Goal: Information Seeking & Learning: Learn about a topic

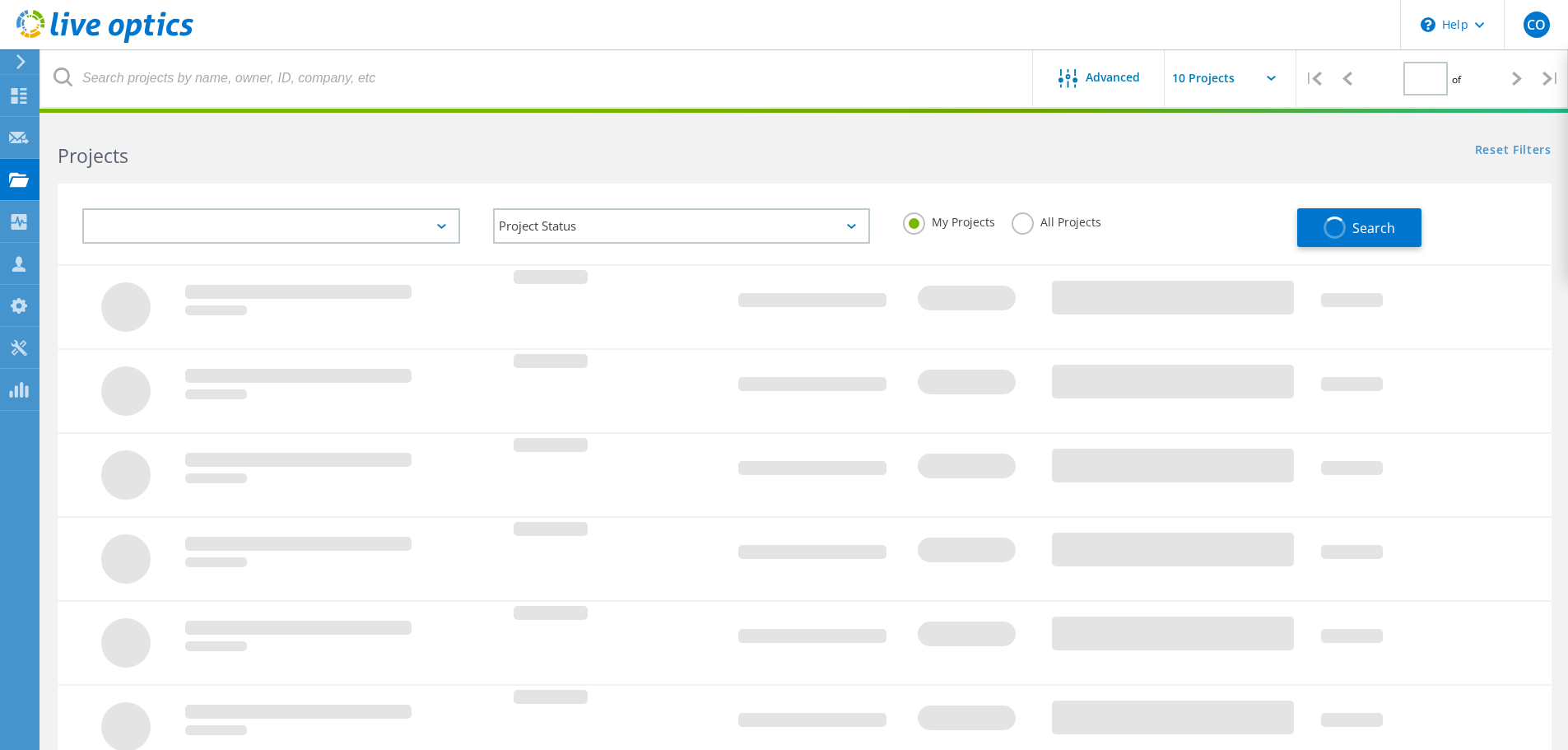
type input "1"
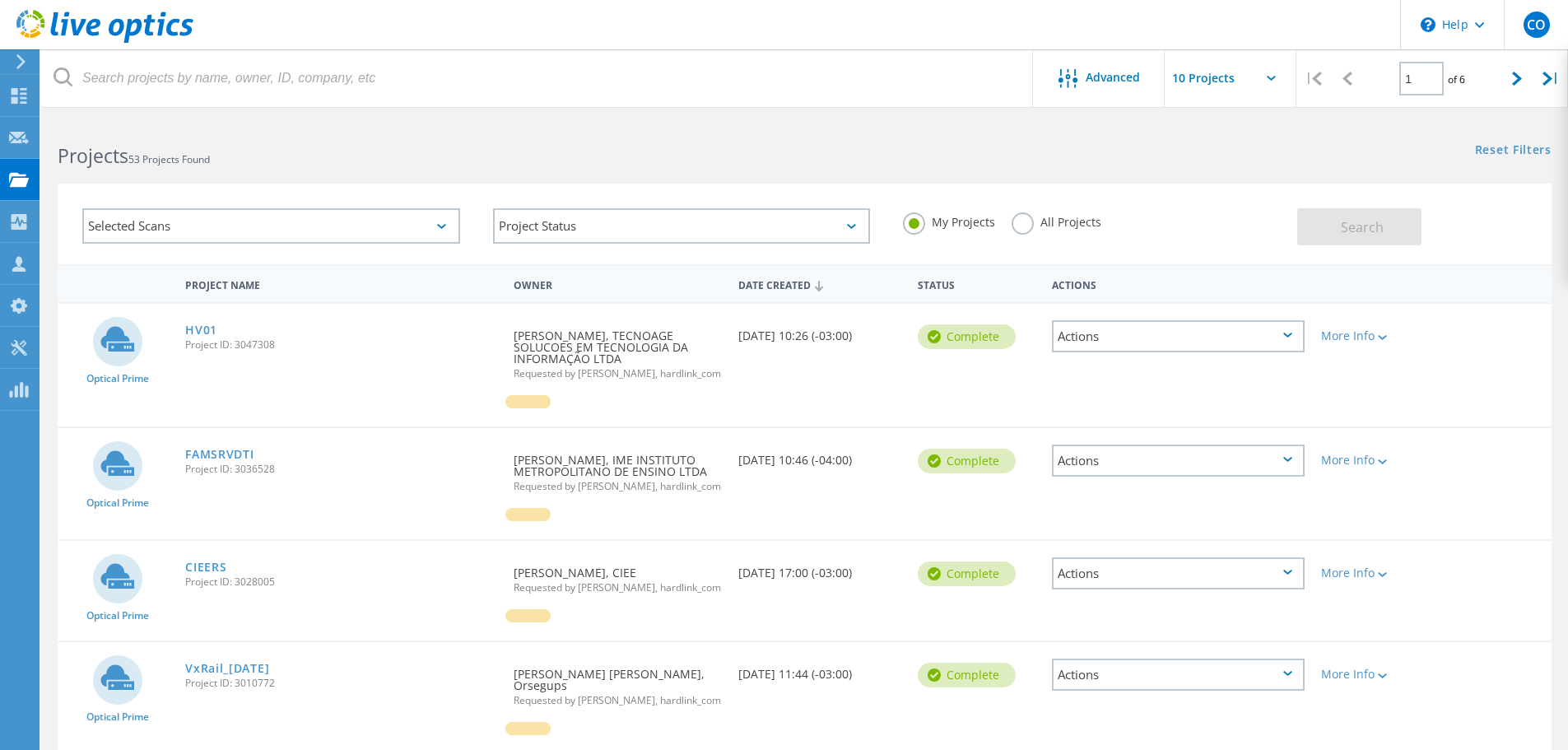
click at [1038, 229] on div "All Projects" at bounding box center [1056, 224] width 90 height 23
click at [1027, 227] on label "All Projects" at bounding box center [1056, 220] width 90 height 16
click at [0, 0] on input "All Projects" at bounding box center [0, 0] width 0 height 0
click at [1370, 223] on span "Search" at bounding box center [1361, 227] width 43 height 18
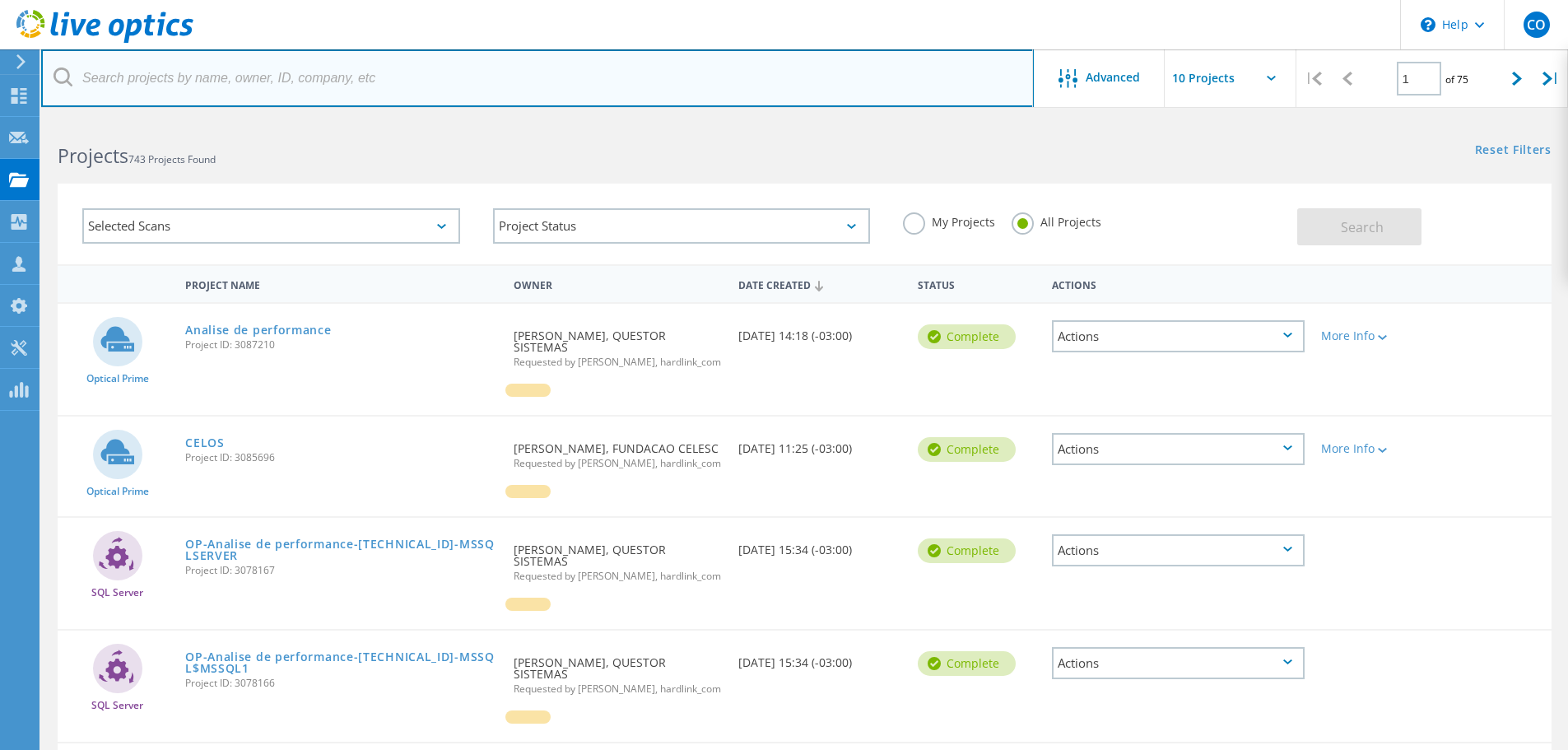
click at [227, 84] on input "text" at bounding box center [537, 78] width 992 height 57
type input "unimed"
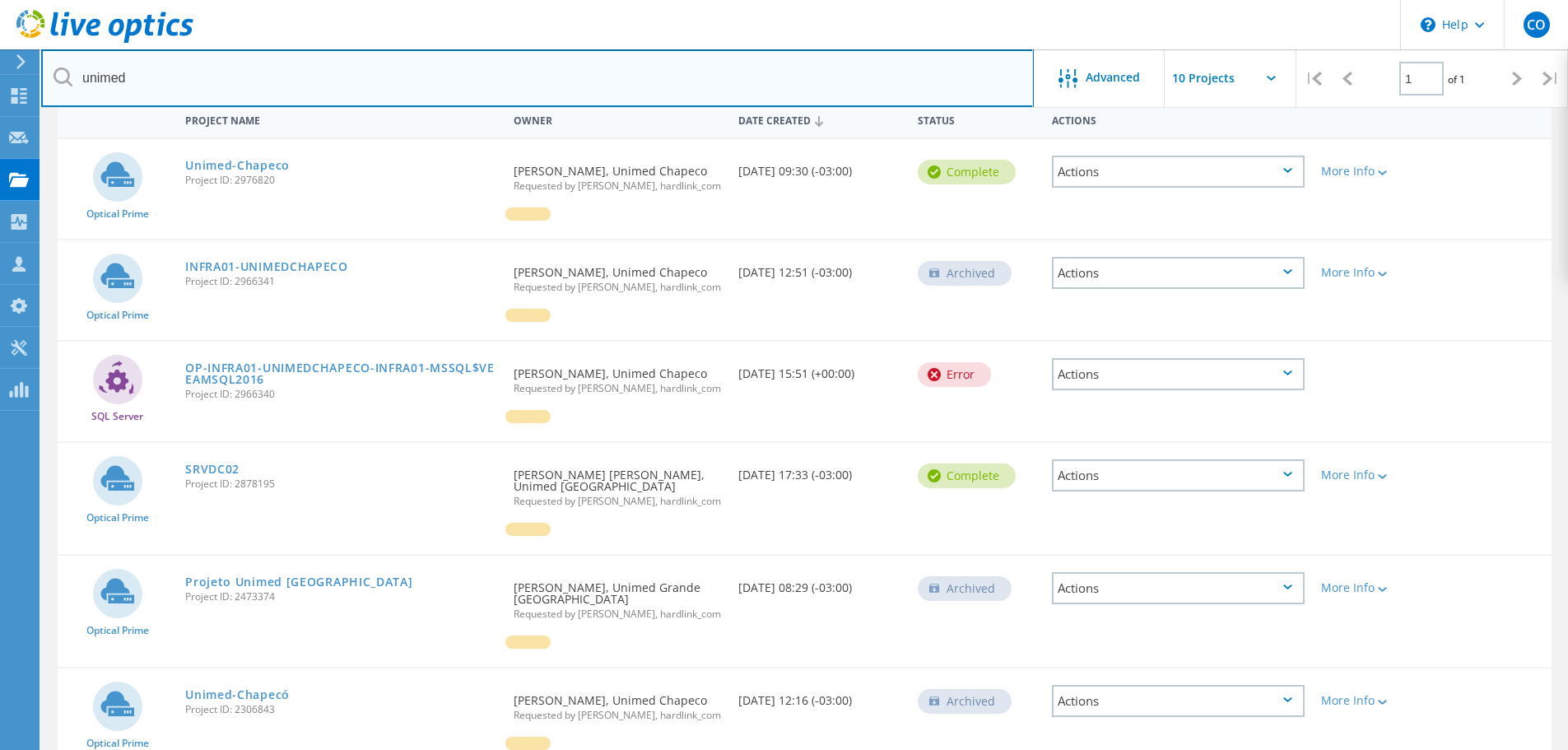
scroll to position [247, 0]
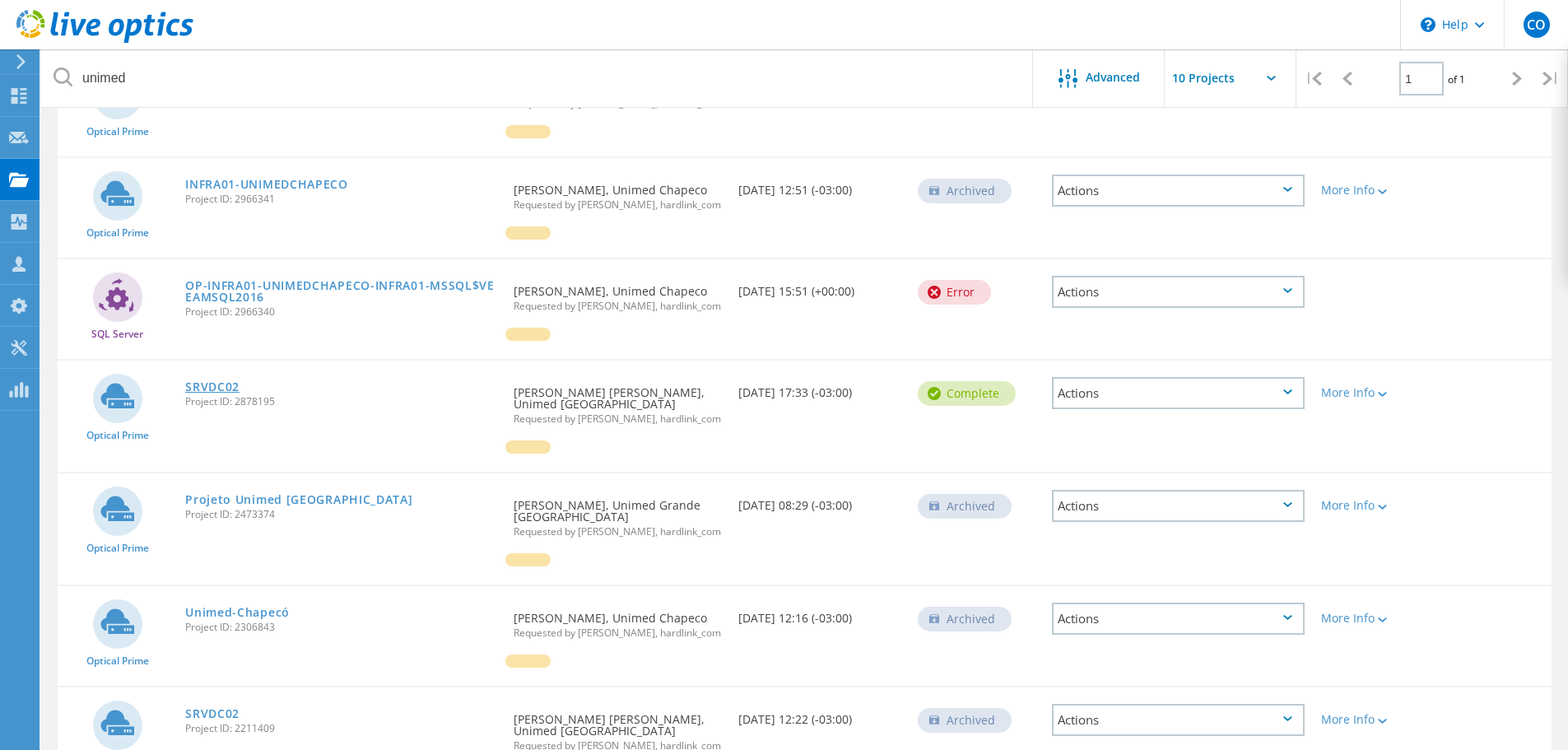
click at [209, 392] on link "SRVDC02" at bounding box center [212, 386] width 54 height 11
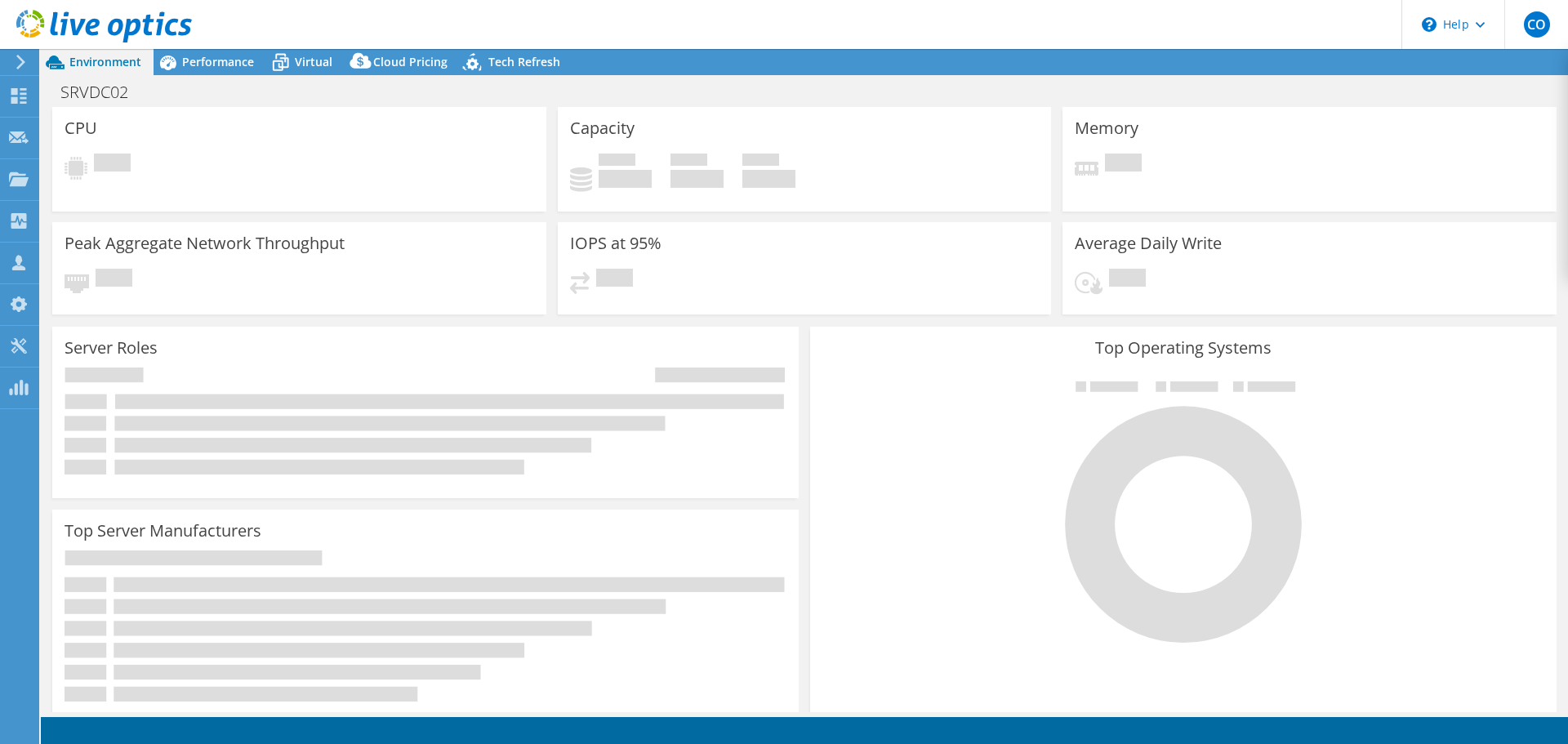
select select "USD"
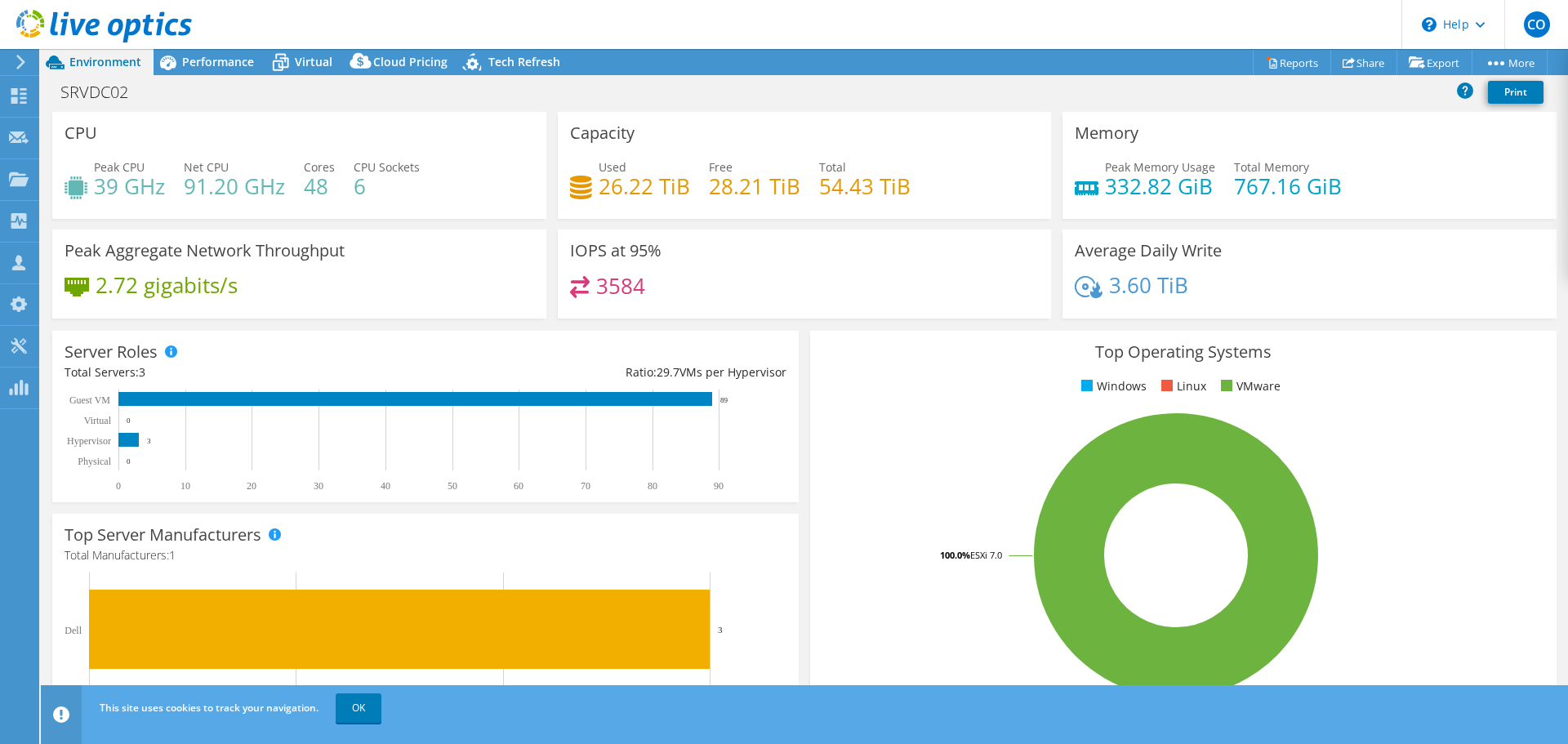
click at [1165, 191] on h4 "332.82 GiB" at bounding box center [1160, 186] width 110 height 18
click at [1184, 195] on h4 "332.82 GiB" at bounding box center [1160, 186] width 110 height 18
click at [201, 62] on span "Performance" at bounding box center [217, 61] width 72 height 16
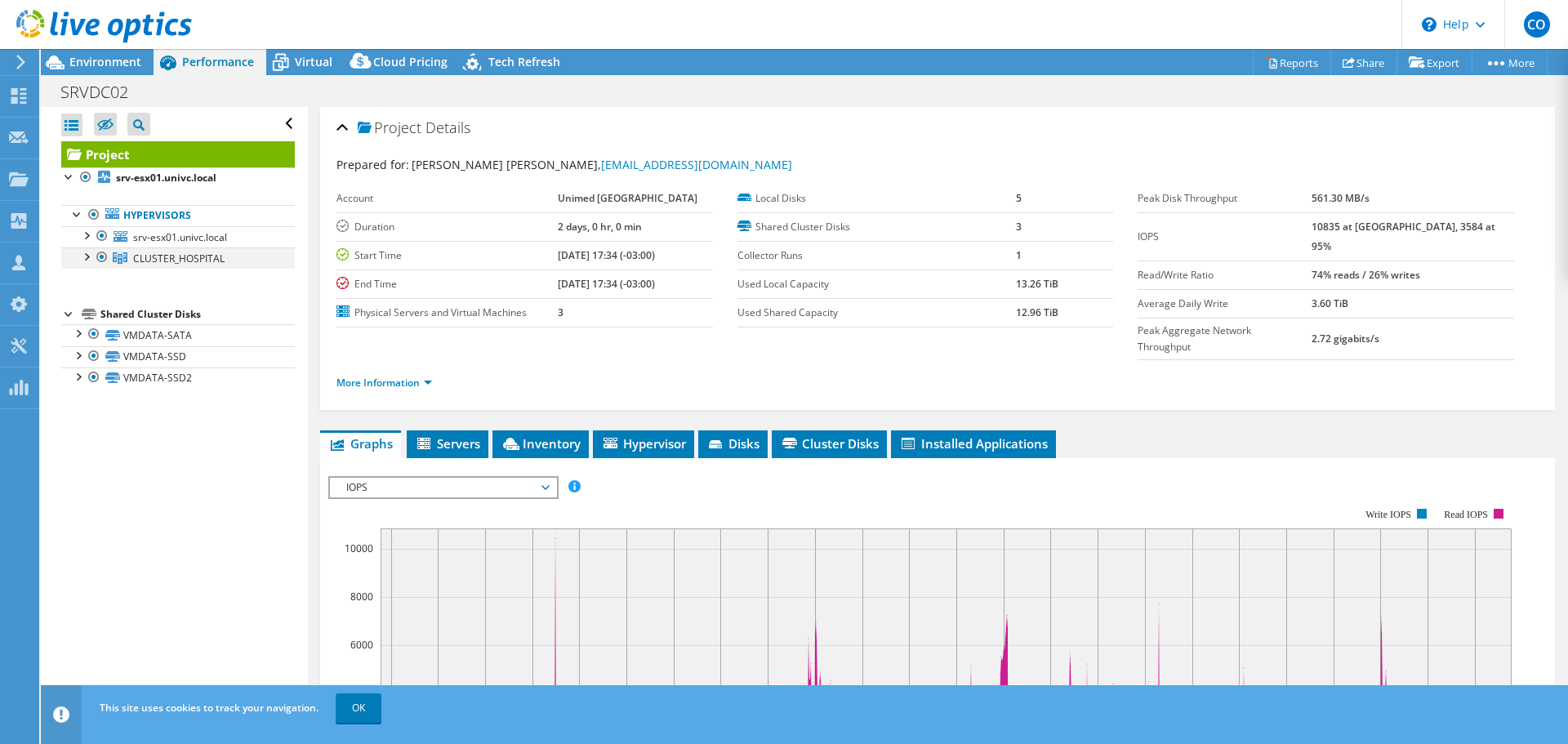
click at [92, 255] on div at bounding box center [85, 255] width 16 height 16
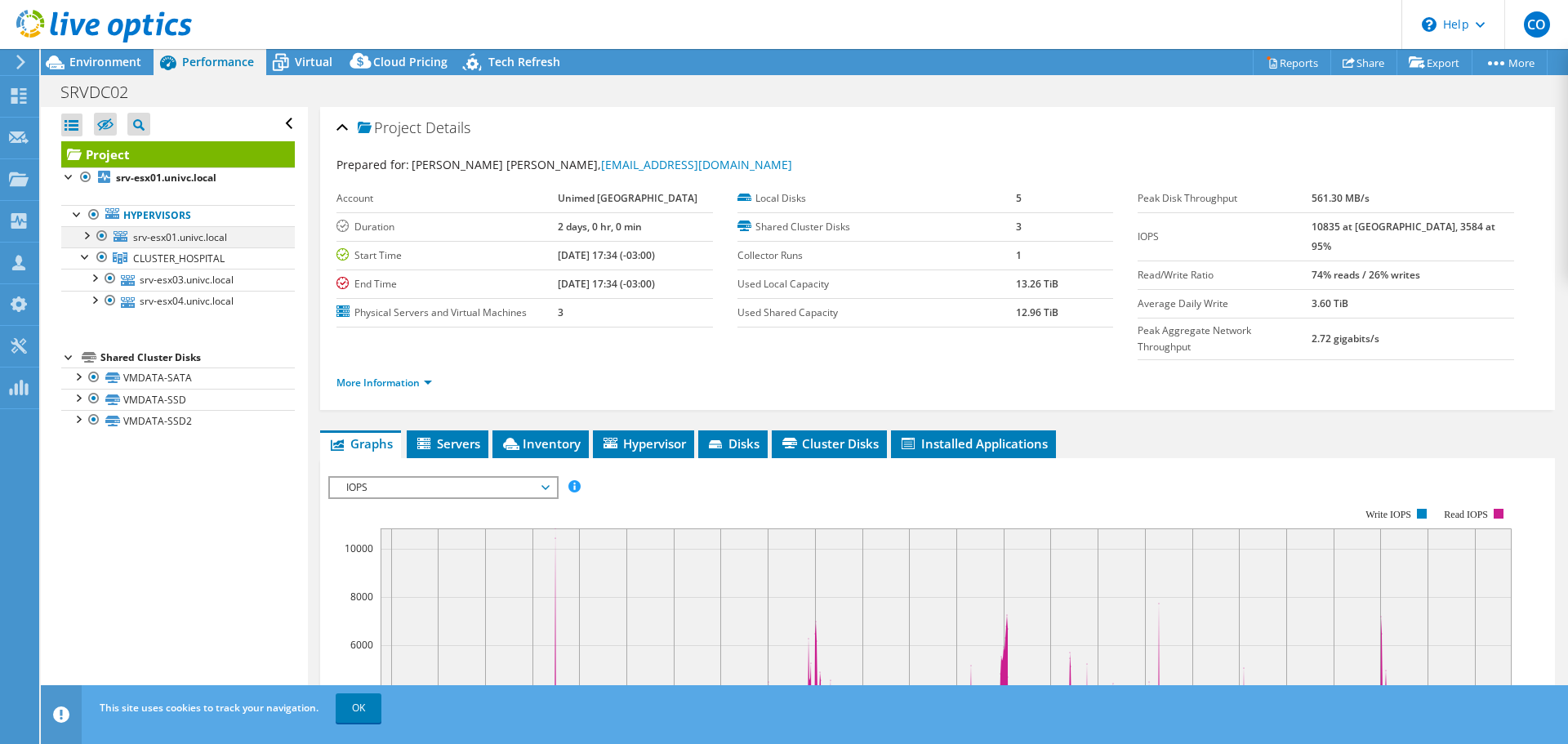
click at [91, 239] on div at bounding box center [85, 234] width 16 height 16
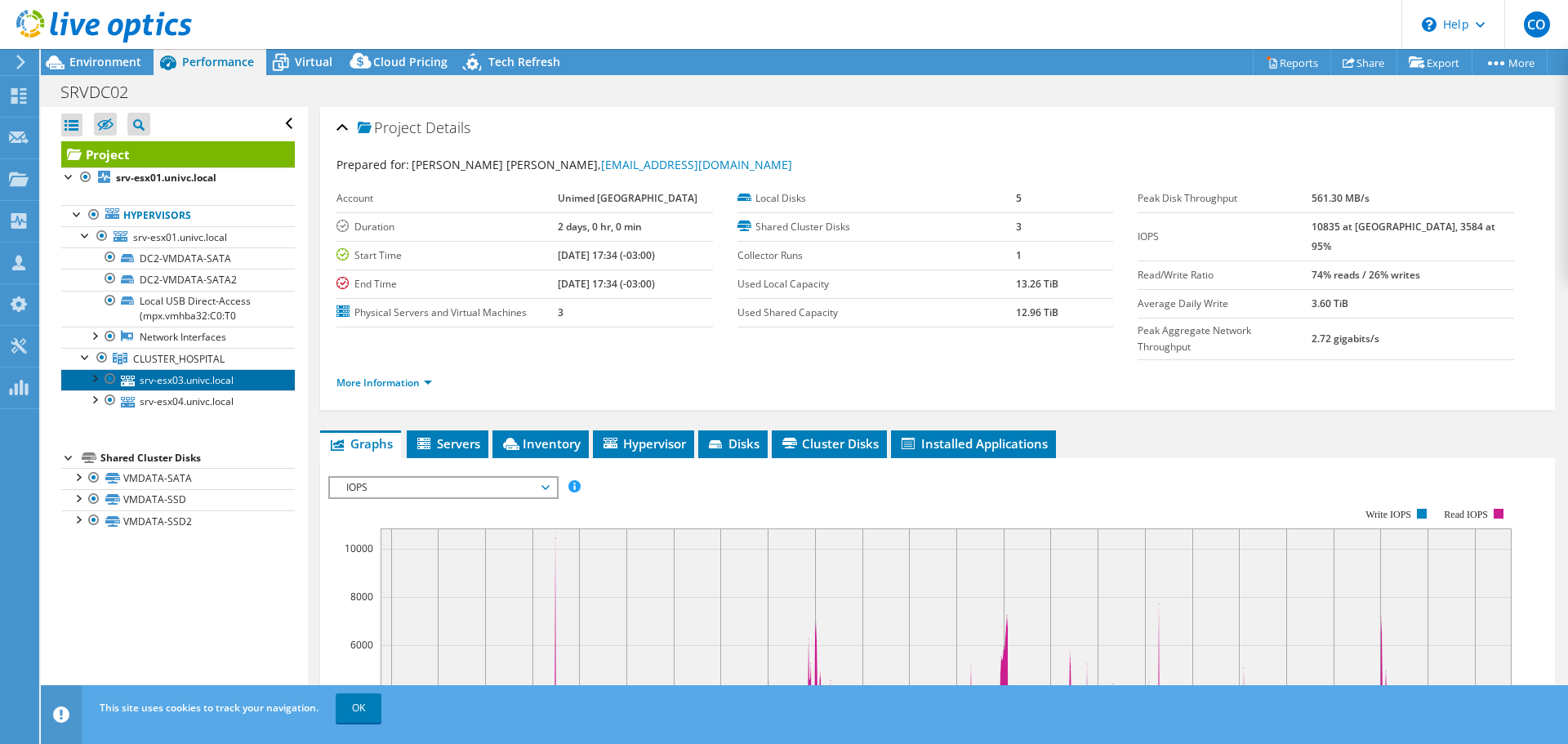
click at [212, 386] on link "srv-esx03.univc.local" at bounding box center [178, 380] width 234 height 22
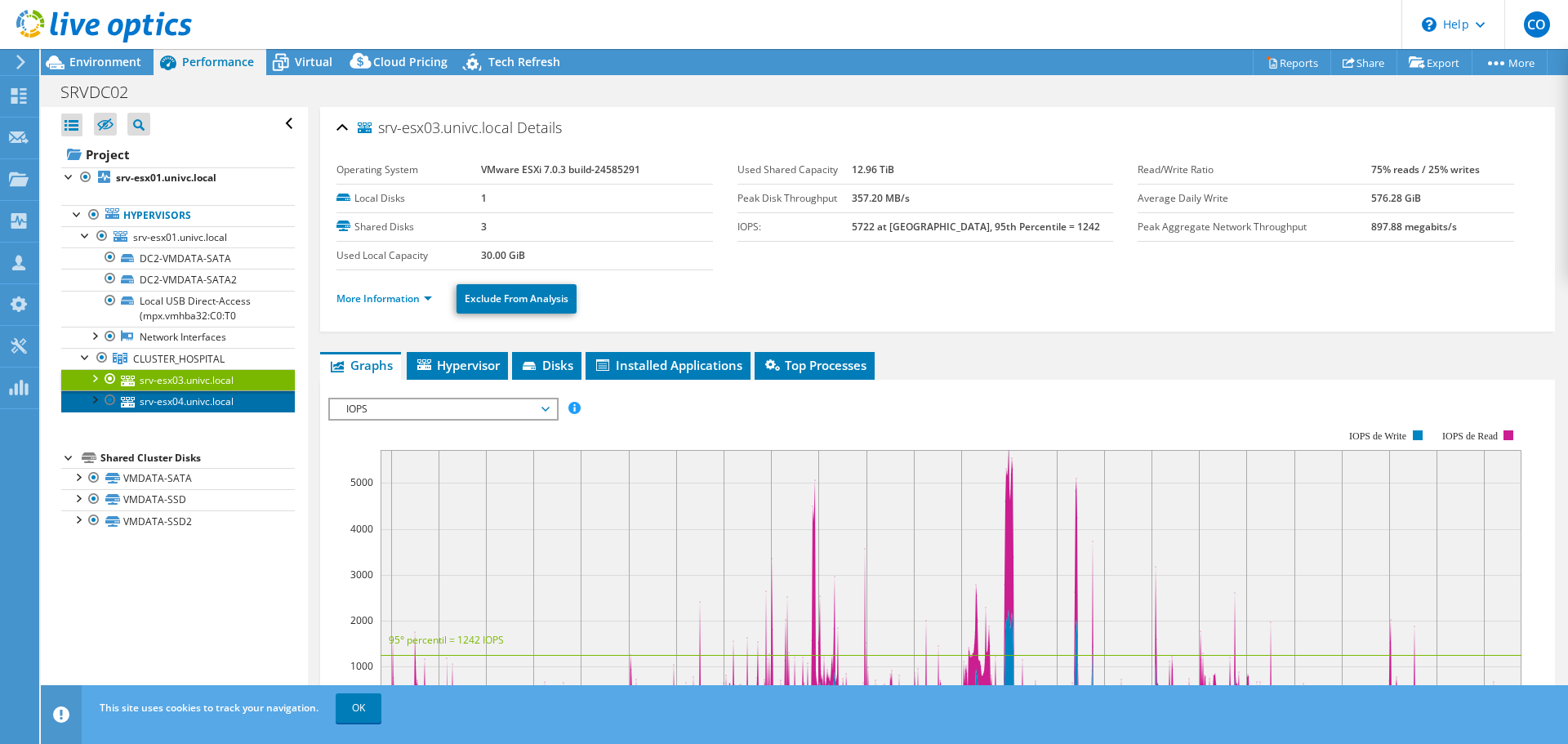
click at [216, 401] on link "srv-esx04.univc.local" at bounding box center [178, 400] width 234 height 22
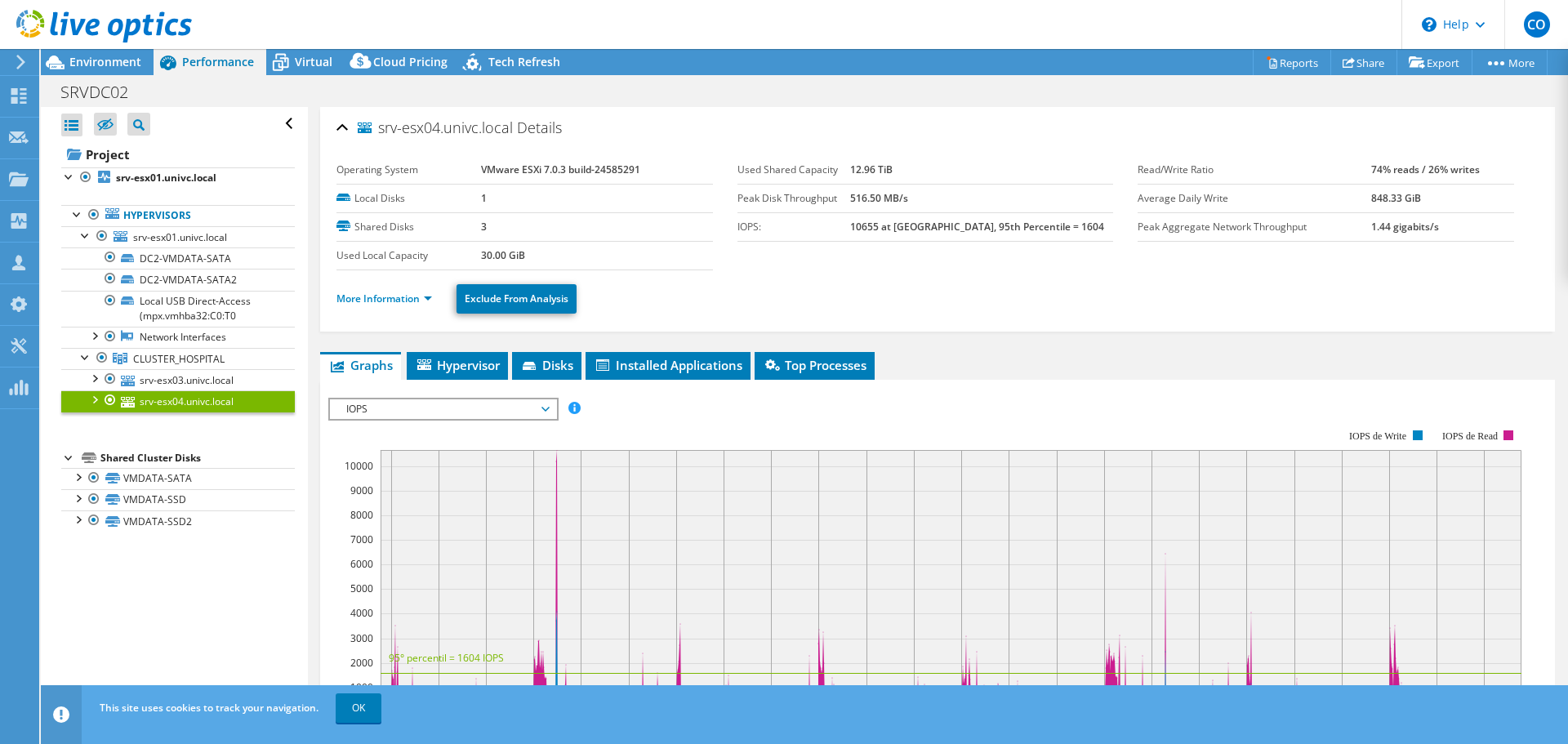
click at [1047, 304] on ul "More Information Exclude From Analysis" at bounding box center [937, 297] width 1202 height 34
click at [1219, 306] on ul "More Information Exclude From Analysis" at bounding box center [937, 297] width 1202 height 34
click at [154, 384] on link "srv-esx03.univc.local" at bounding box center [178, 380] width 234 height 22
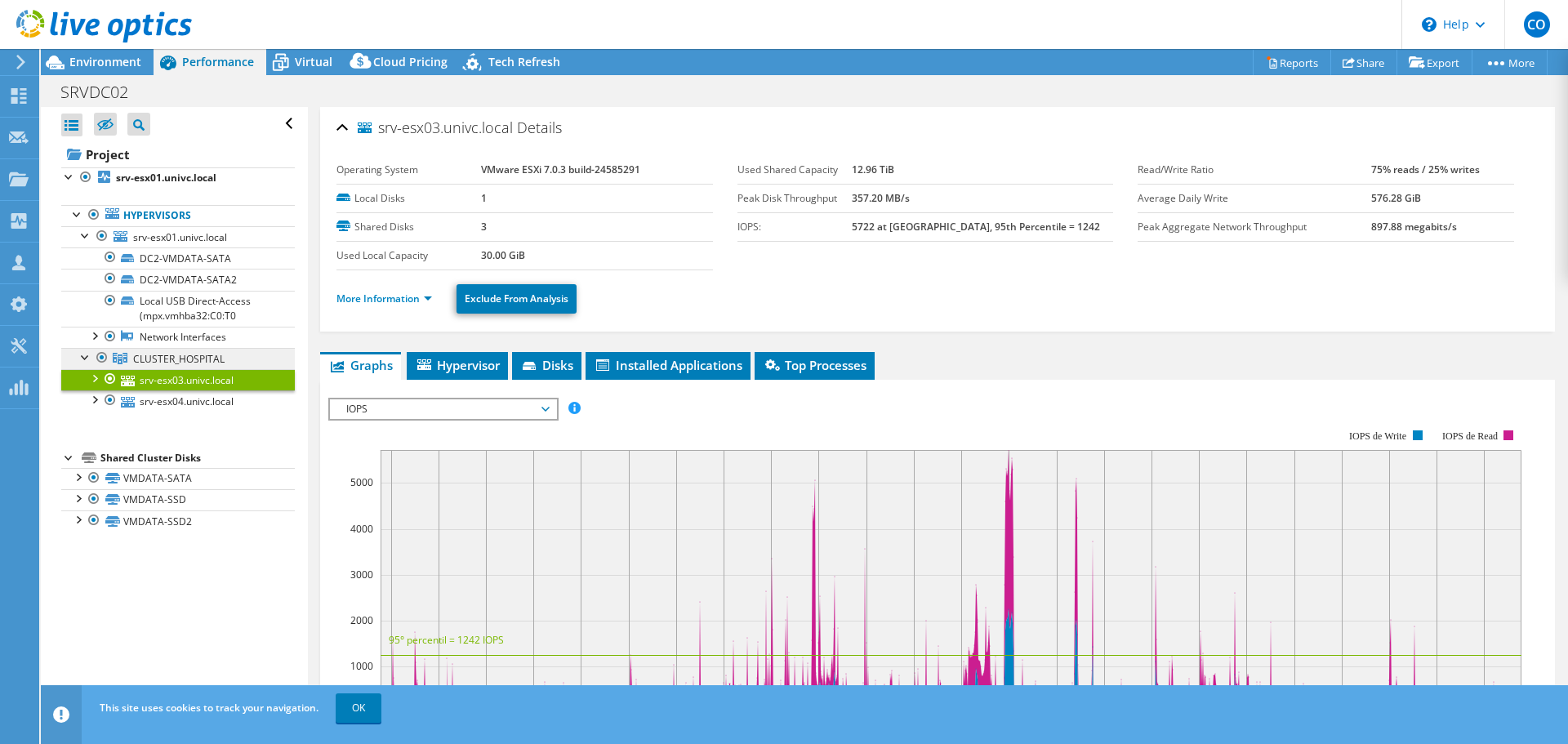
click at [190, 360] on span "CLUSTER_HOSPITAL" at bounding box center [179, 359] width 91 height 14
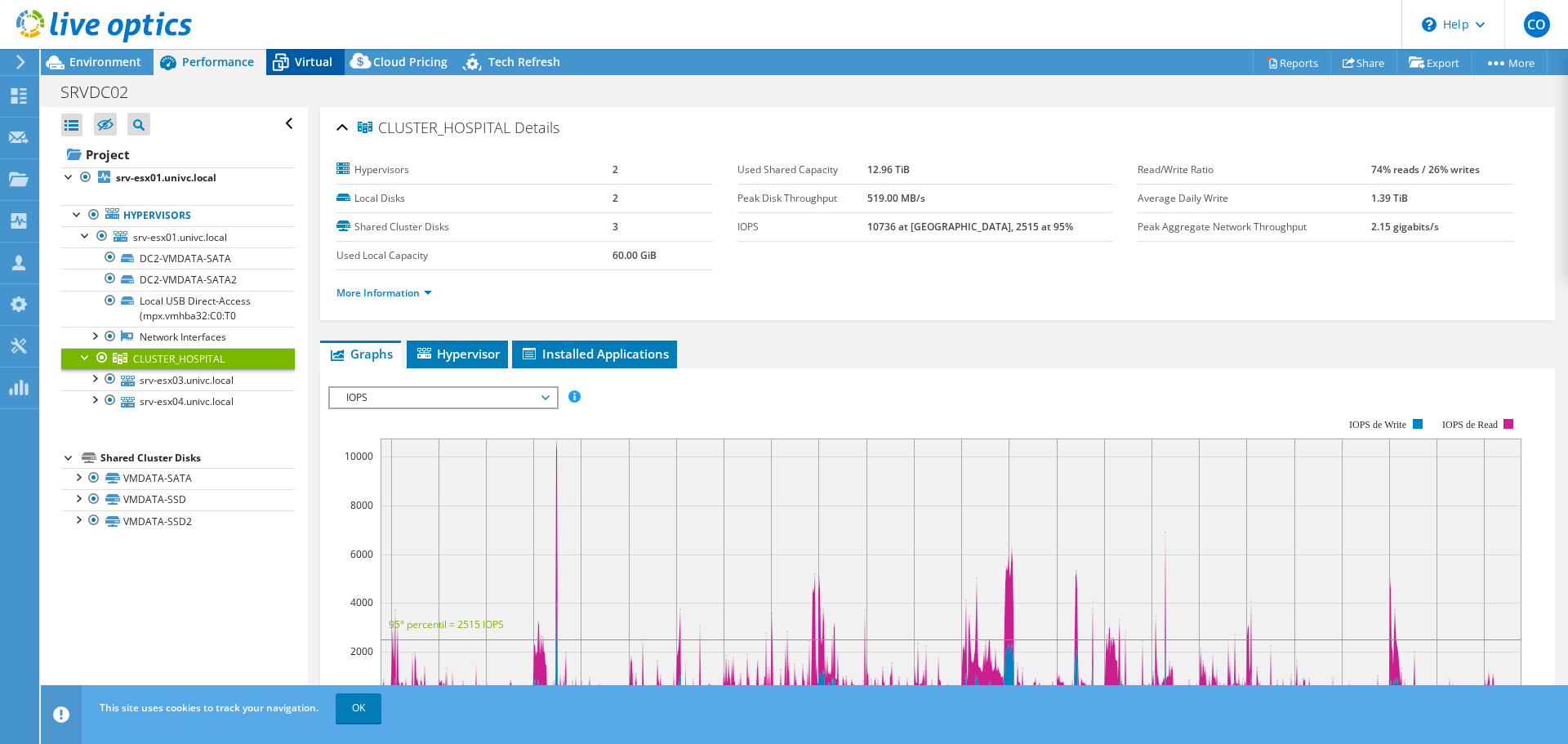
click at [311, 66] on span "Virtual" at bounding box center [314, 61] width 38 height 16
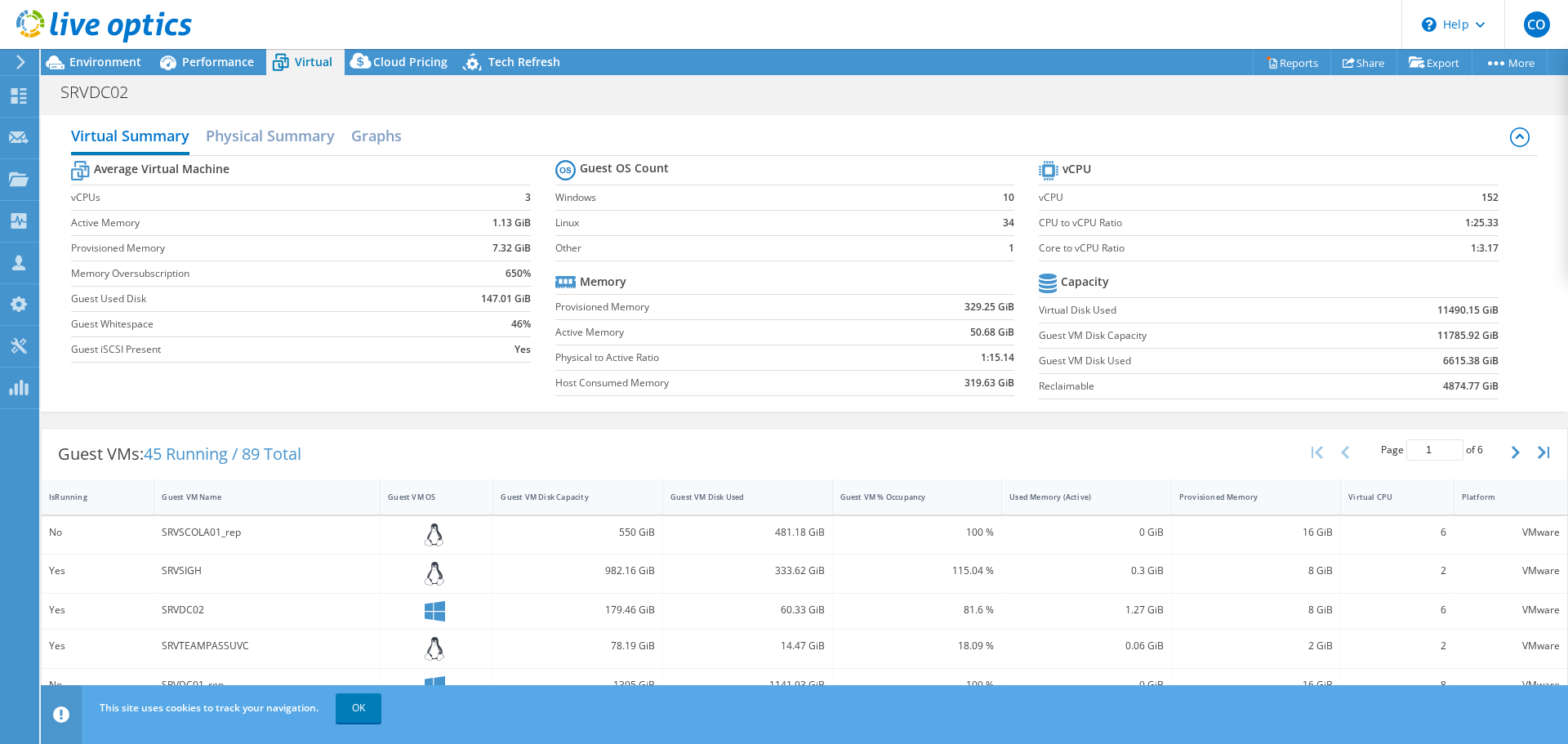
click at [1473, 205] on td "152" at bounding box center [1438, 197] width 121 height 25
